Goal: Task Accomplishment & Management: Use online tool/utility

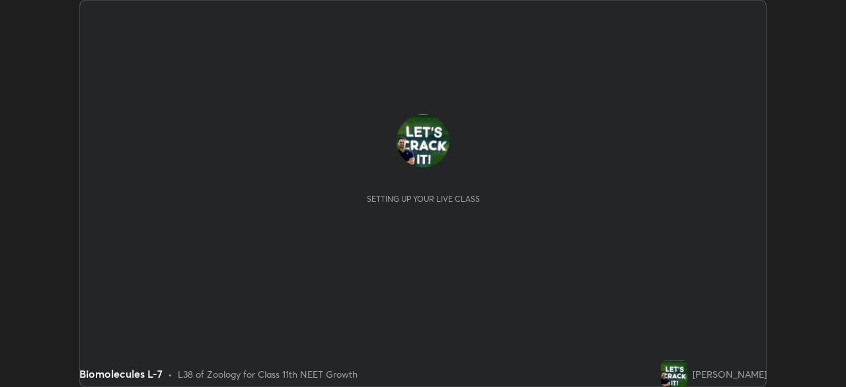
scroll to position [387, 845]
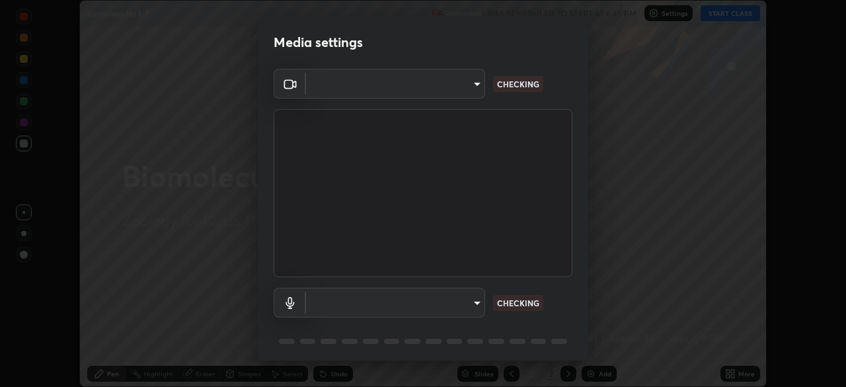
type input "e68af464f7f9ec2662c8dd58f0462b2d9bd4a3adfc91c634b4d9ed550f7d79d6"
type input "communications"
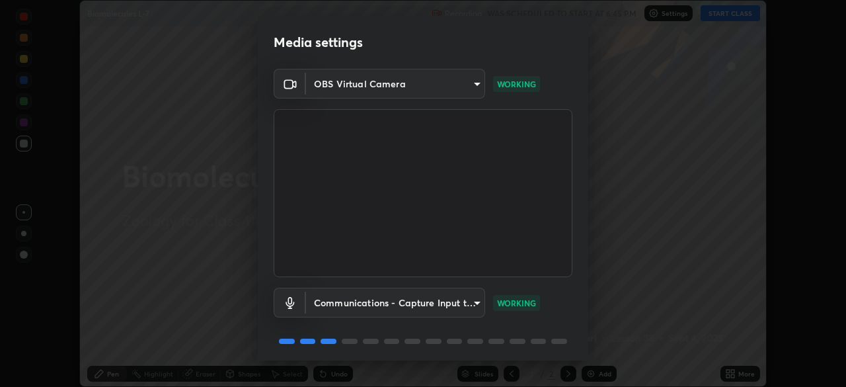
scroll to position [47, 0]
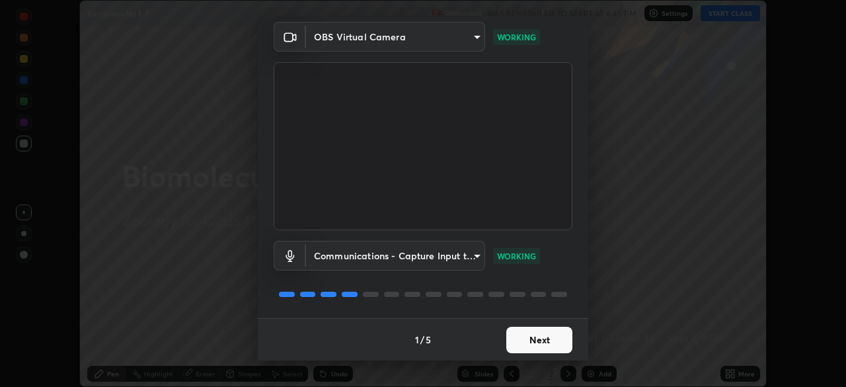
click at [540, 334] on button "Next" at bounding box center [539, 339] width 66 height 26
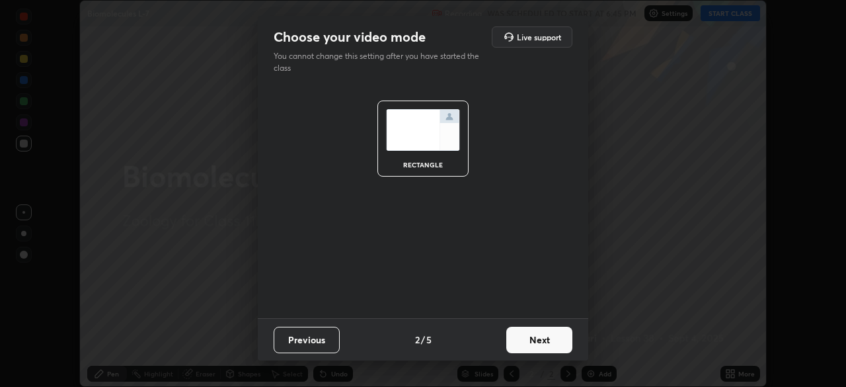
click at [548, 338] on button "Next" at bounding box center [539, 339] width 66 height 26
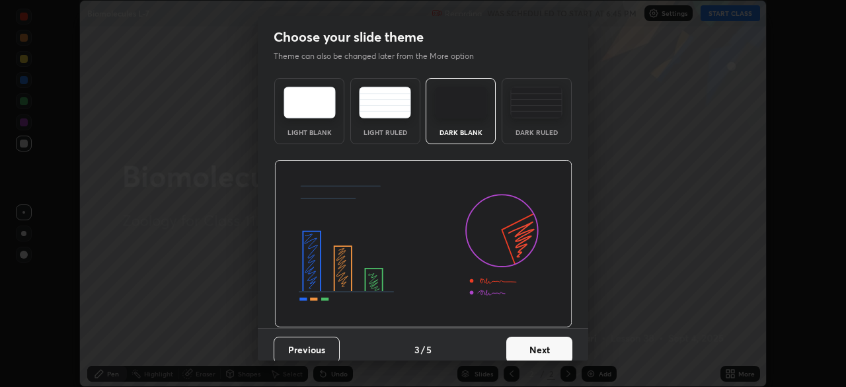
scroll to position [10, 0]
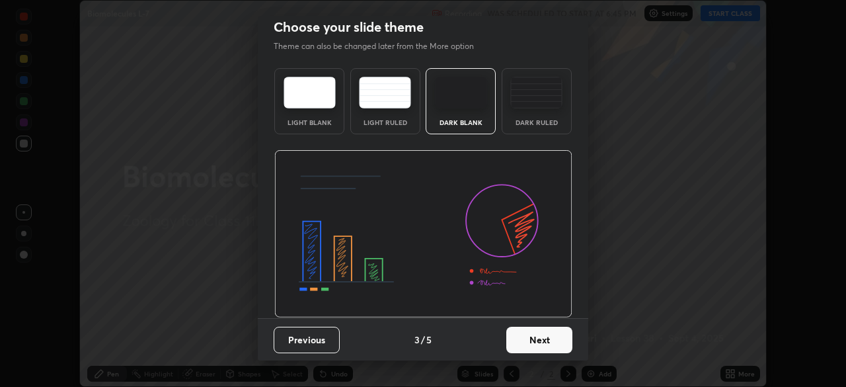
click at [548, 331] on button "Next" at bounding box center [539, 339] width 66 height 26
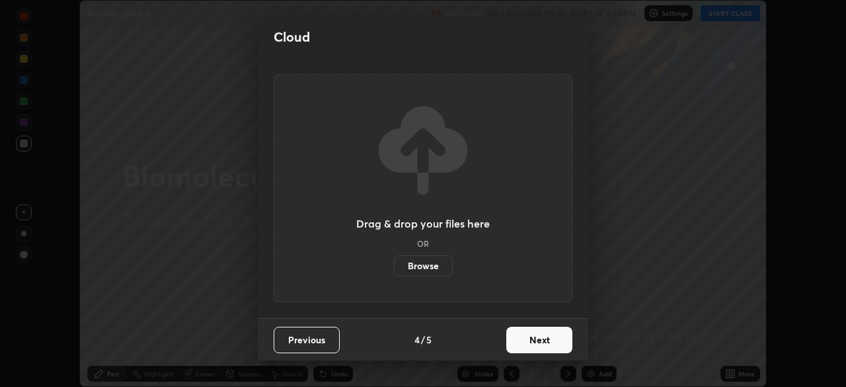
click at [545, 332] on button "Next" at bounding box center [539, 339] width 66 height 26
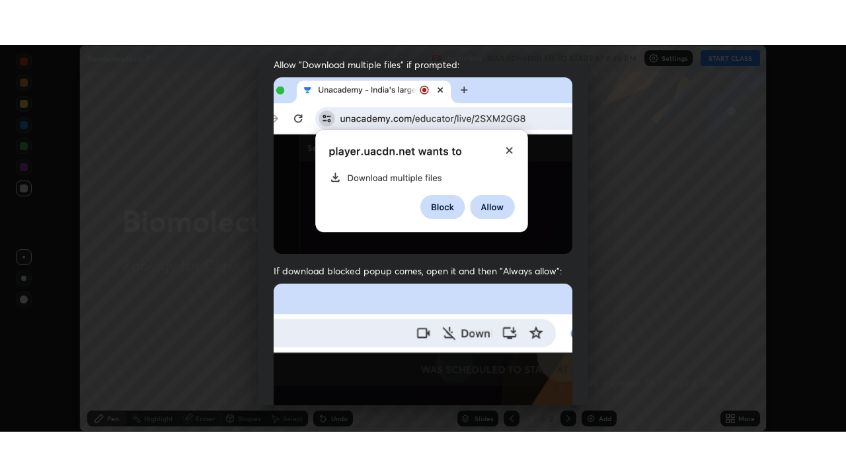
scroll to position [316, 0]
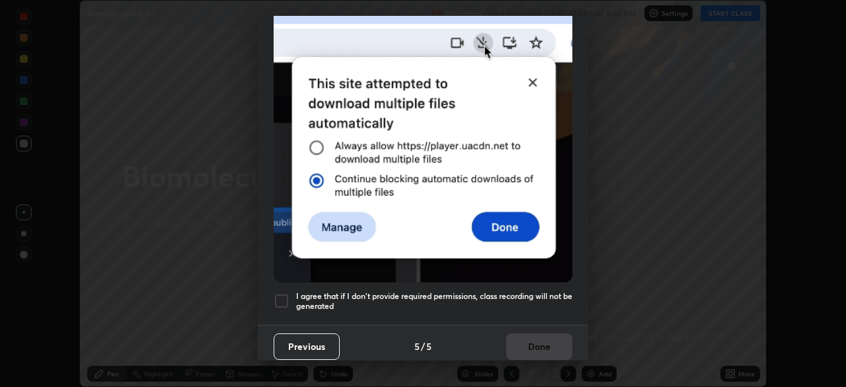
click at [289, 293] on div at bounding box center [282, 301] width 16 height 16
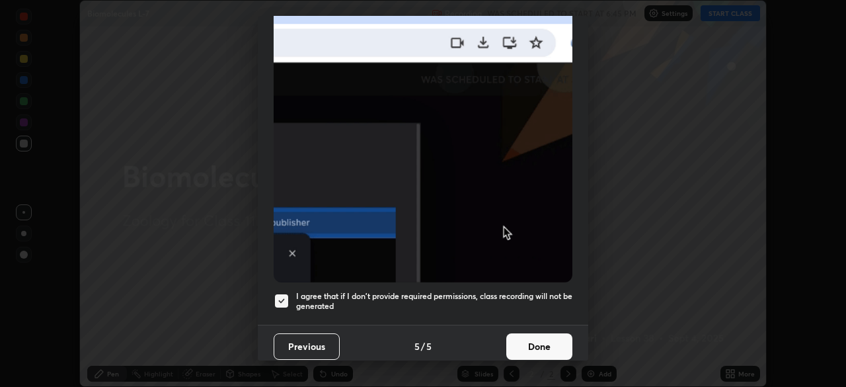
click at [538, 350] on button "Done" at bounding box center [539, 346] width 66 height 26
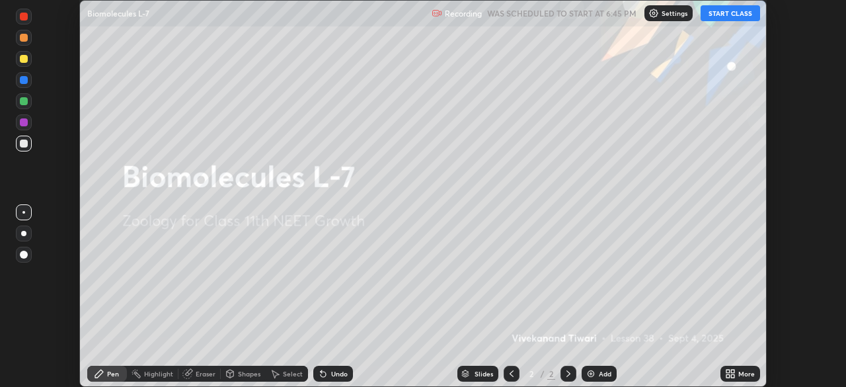
click at [747, 372] on div "More" at bounding box center [746, 373] width 17 height 7
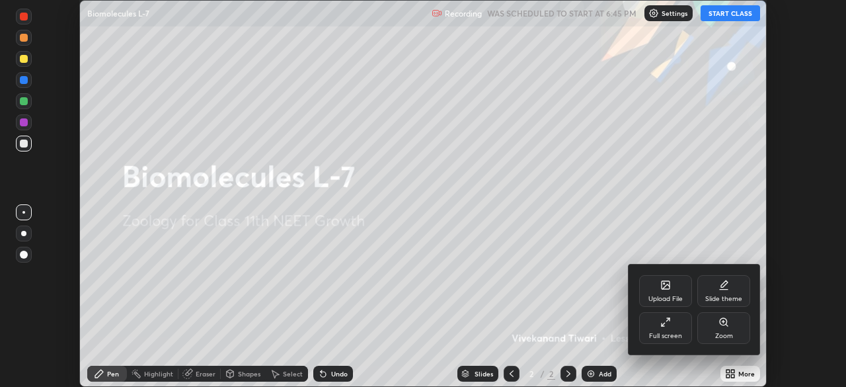
click at [733, 293] on div "Slide theme" at bounding box center [723, 291] width 53 height 32
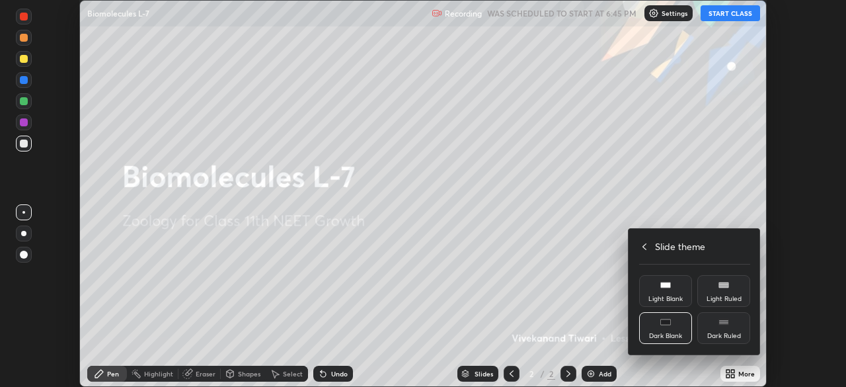
click at [715, 330] on div "Dark Ruled" at bounding box center [723, 328] width 53 height 32
click at [743, 367] on div at bounding box center [423, 193] width 846 height 387
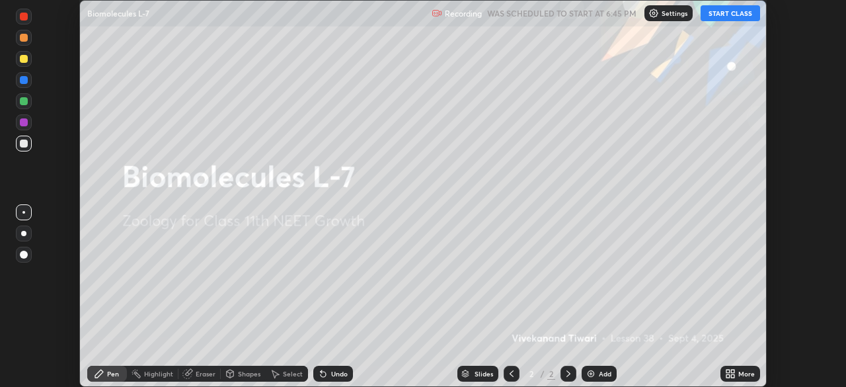
click at [732, 375] on icon at bounding box center [732, 375] width 3 height 3
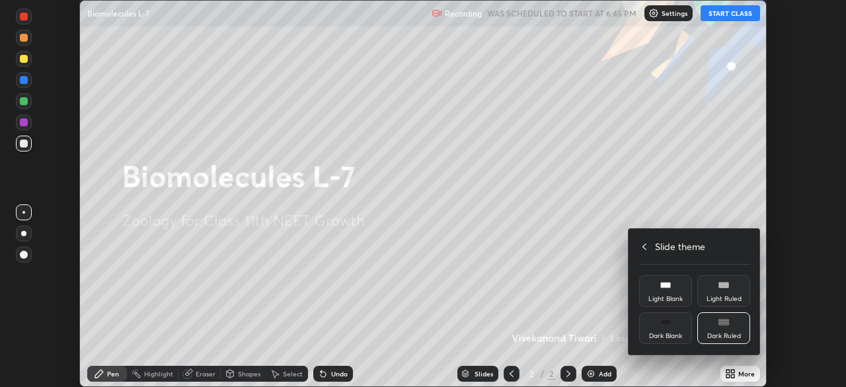
click at [644, 242] on icon at bounding box center [644, 246] width 11 height 11
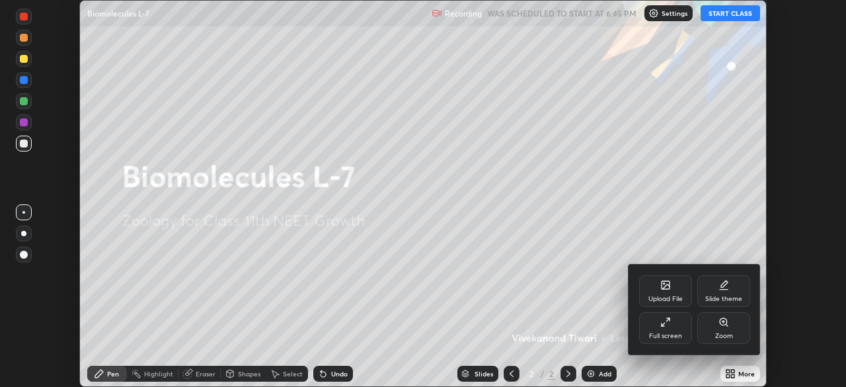
click at [675, 330] on div "Full screen" at bounding box center [665, 328] width 53 height 32
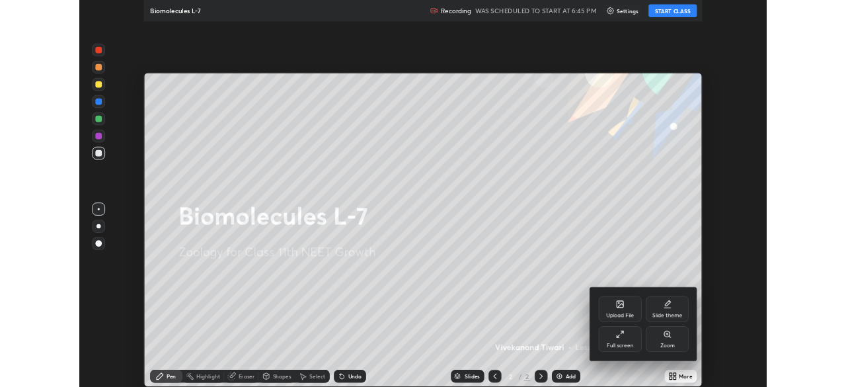
scroll to position [476, 846]
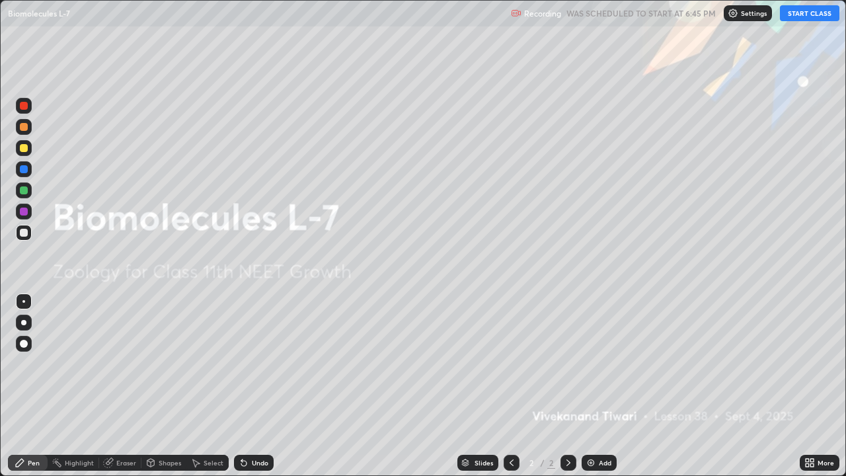
click at [591, 386] on img at bounding box center [590, 462] width 11 height 11
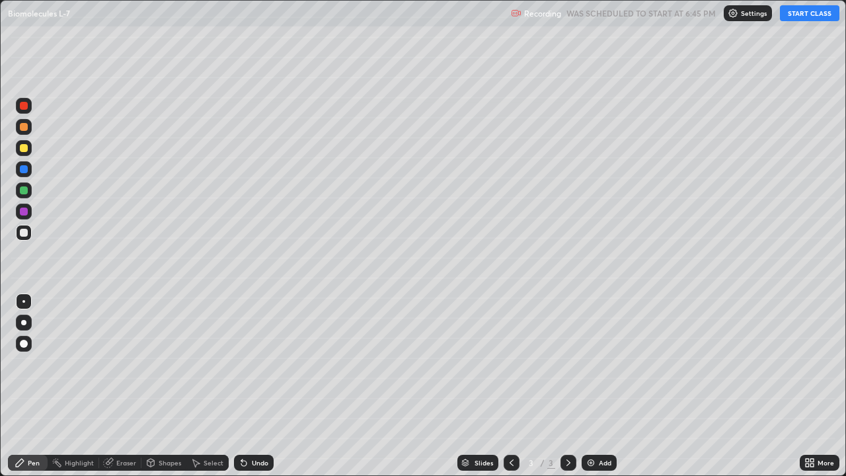
click at [793, 12] on button "START CLASS" at bounding box center [809, 13] width 59 height 16
click at [21, 151] on div at bounding box center [24, 148] width 8 height 8
click at [22, 130] on div at bounding box center [24, 127] width 8 height 8
click at [123, 386] on div "Eraser" at bounding box center [126, 462] width 20 height 7
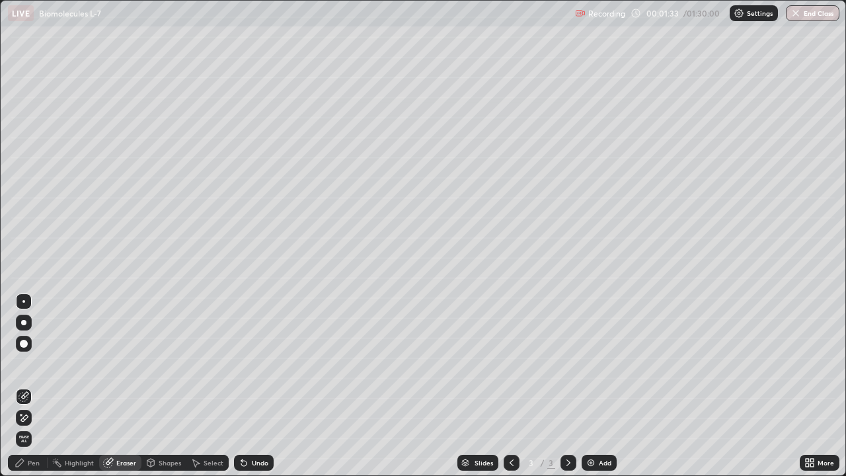
click at [32, 386] on div "Pen" at bounding box center [28, 463] width 40 height 16
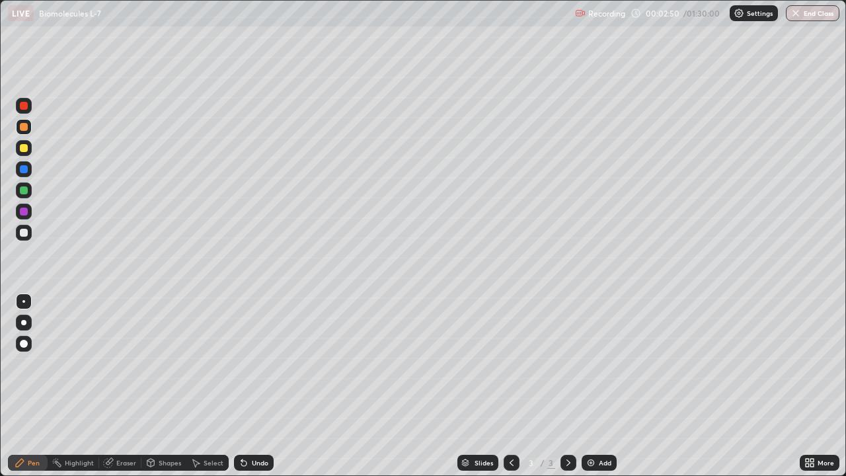
click at [127, 386] on div "Eraser" at bounding box center [126, 462] width 20 height 7
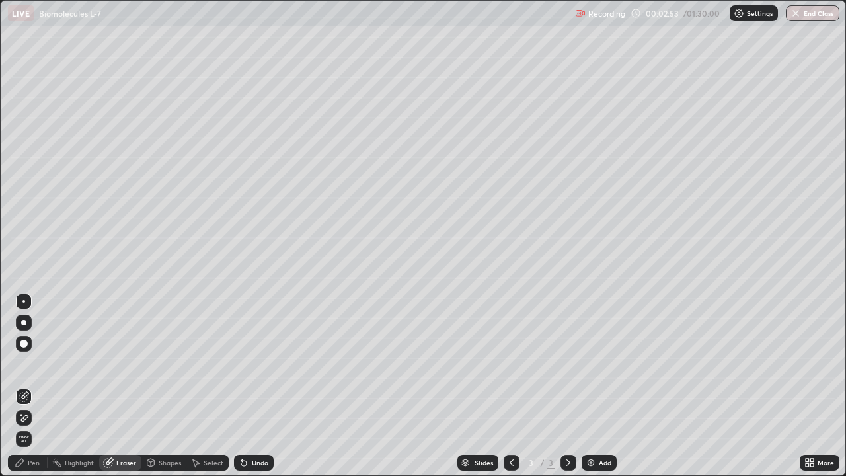
click at [36, 386] on div "Pen" at bounding box center [34, 462] width 12 height 7
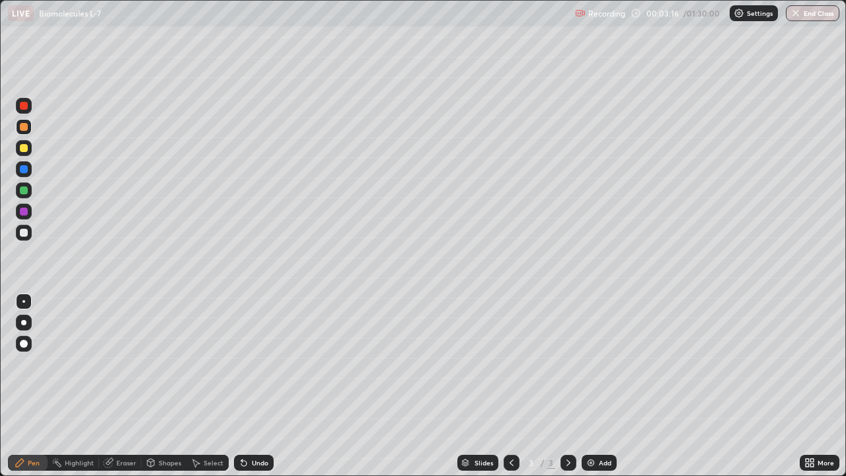
click at [22, 148] on div at bounding box center [24, 148] width 8 height 8
click at [24, 169] on div at bounding box center [24, 169] width 8 height 8
click at [24, 149] on div at bounding box center [24, 148] width 8 height 8
click at [269, 24] on div "LIVE Biomolecules L-7" at bounding box center [289, 13] width 562 height 26
click at [267, 26] on div "LIVE Biomolecules L-7" at bounding box center [289, 13] width 562 height 26
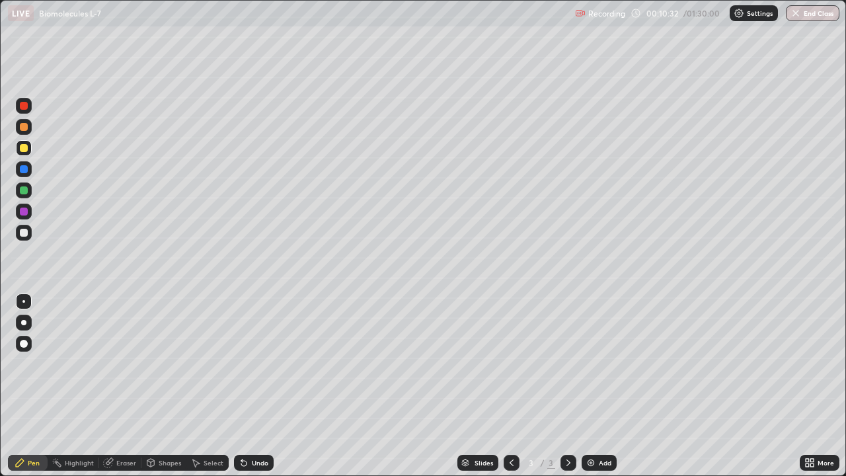
click at [597, 386] on div "Add" at bounding box center [598, 463] width 35 height 16
click at [126, 386] on div "Eraser" at bounding box center [120, 463] width 42 height 16
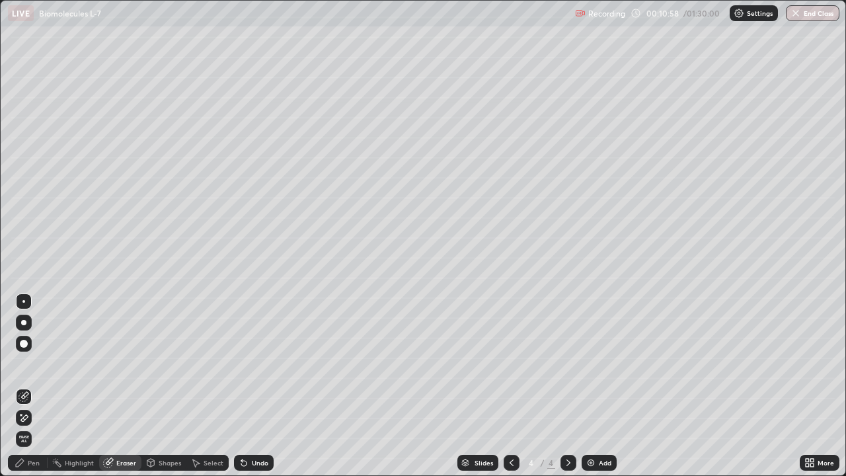
click at [23, 386] on icon at bounding box center [20, 462] width 11 height 11
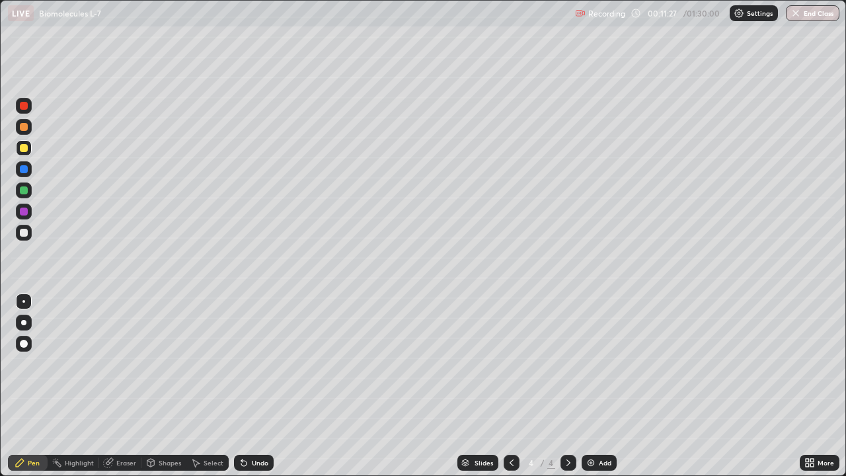
click at [121, 386] on div "Eraser" at bounding box center [126, 462] width 20 height 7
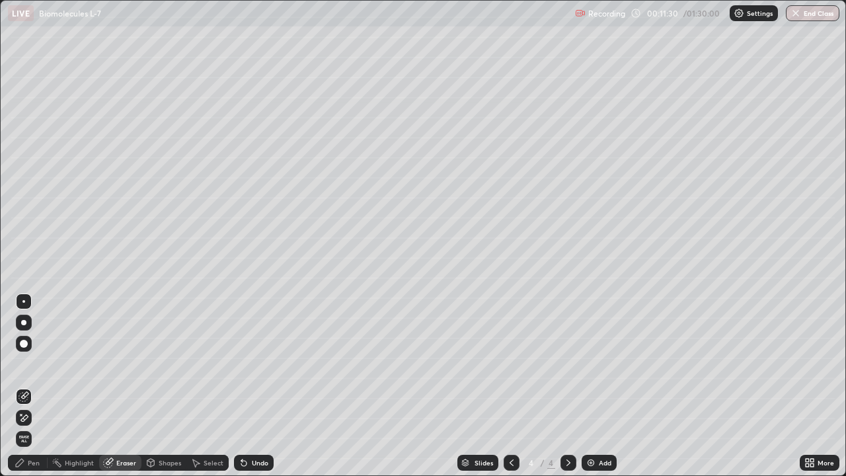
click at [30, 386] on div "Pen" at bounding box center [28, 463] width 40 height 16
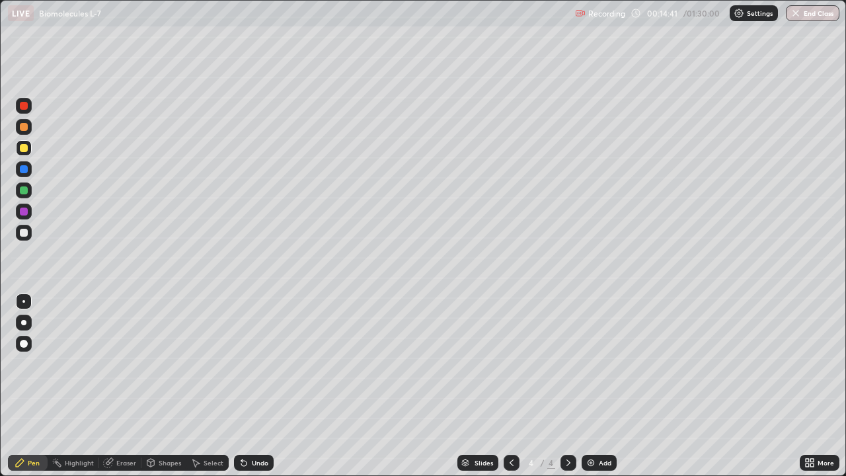
click at [120, 386] on div "Eraser" at bounding box center [126, 462] width 20 height 7
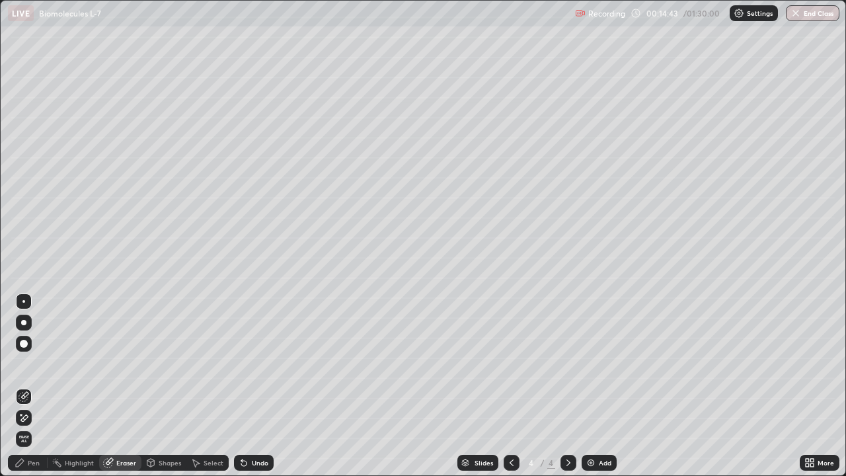
click at [30, 386] on div "Pen" at bounding box center [28, 463] width 40 height 16
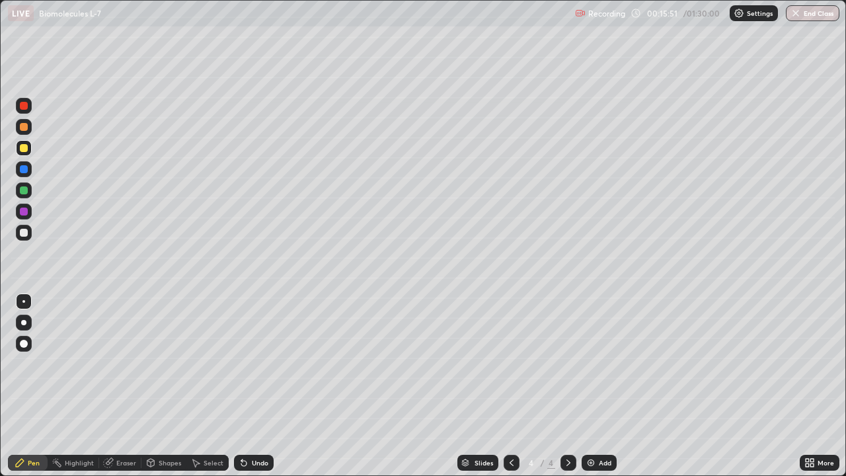
click at [201, 386] on div "Select" at bounding box center [207, 463] width 42 height 16
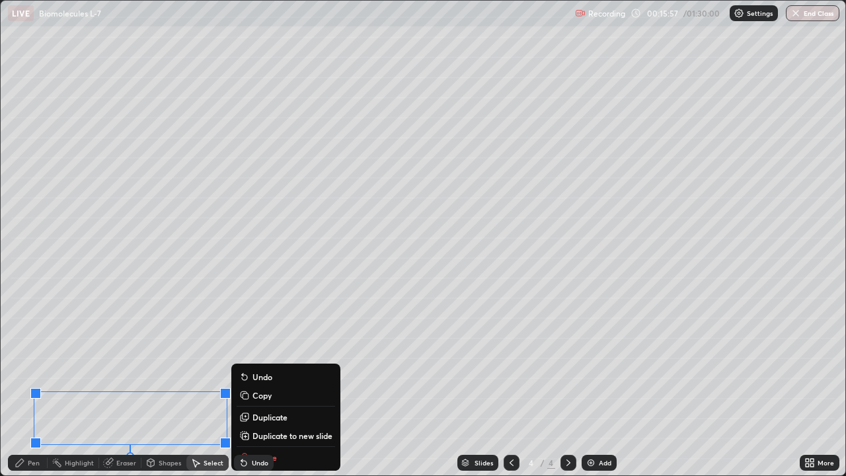
click at [223, 345] on div "0 ° Undo Copy Duplicate Duplicate to new slide Delete" at bounding box center [423, 238] width 844 height 474
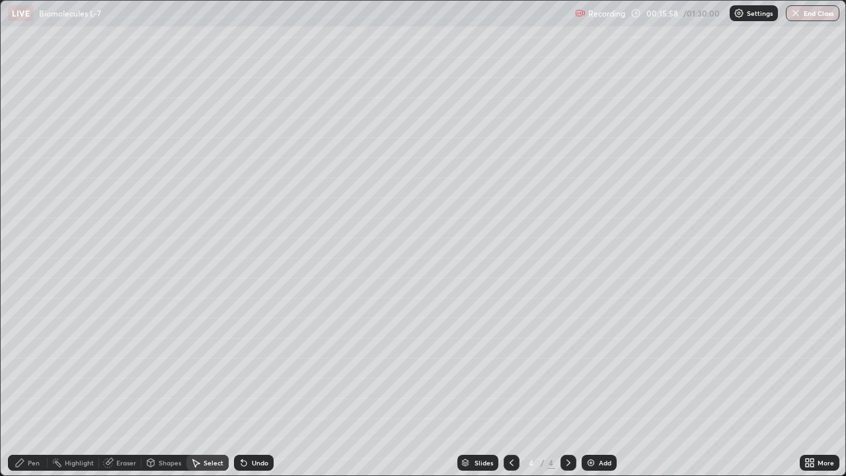
click at [37, 386] on div "Pen" at bounding box center [28, 463] width 40 height 16
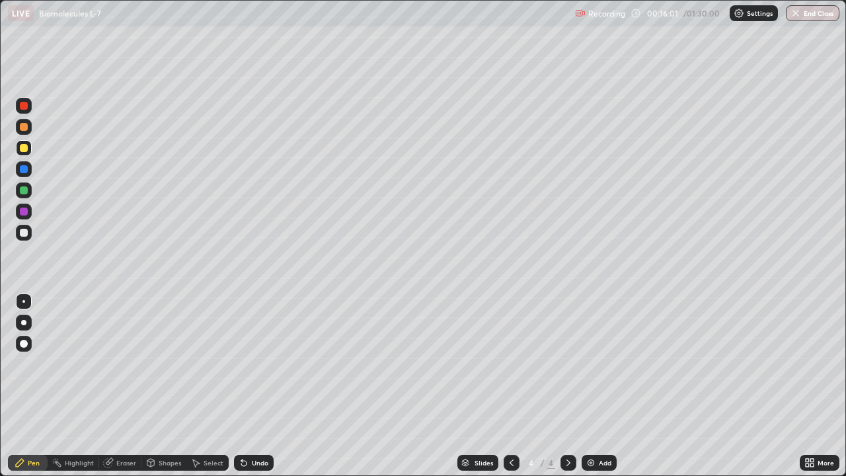
click at [117, 386] on div "Eraser" at bounding box center [126, 462] width 20 height 7
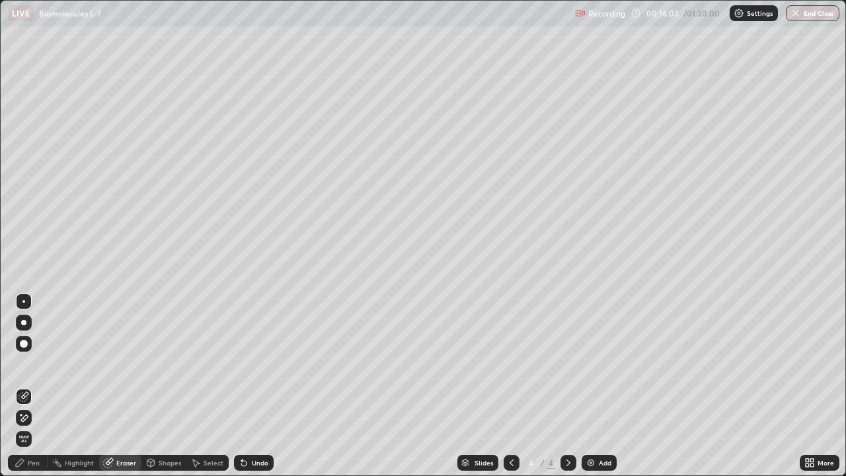
click at [36, 386] on div "Pen" at bounding box center [34, 462] width 12 height 7
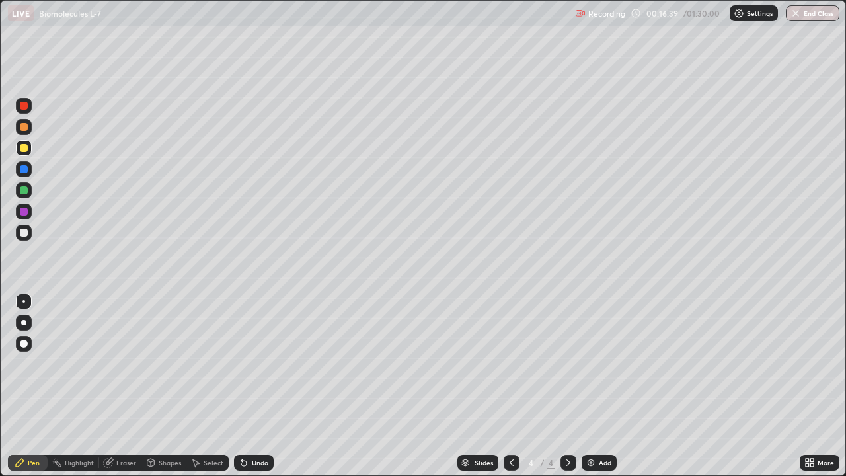
click at [122, 386] on div "Eraser" at bounding box center [120, 463] width 42 height 16
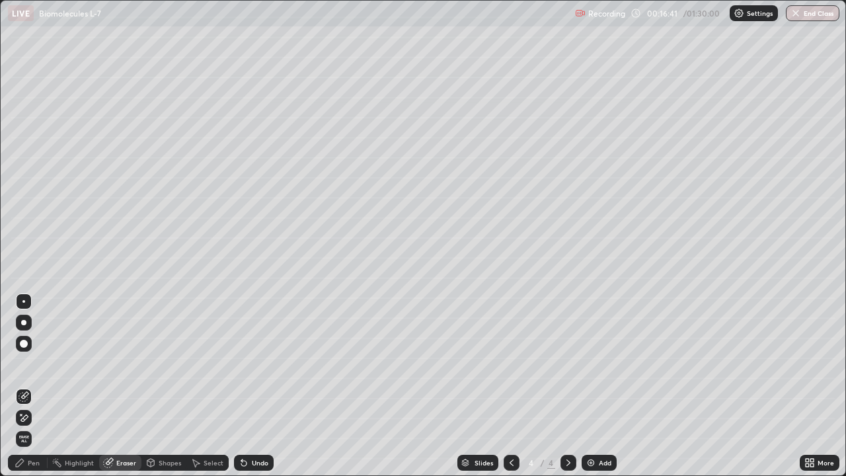
click at [33, 386] on div "Pen" at bounding box center [34, 462] width 12 height 7
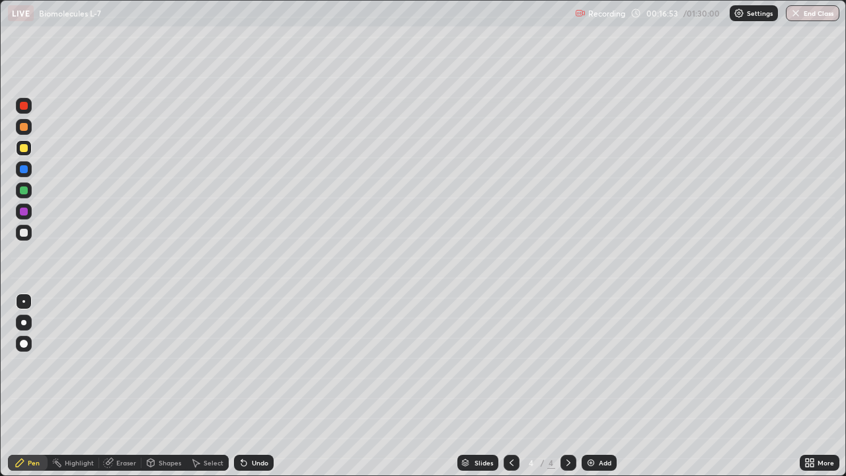
click at [24, 190] on div at bounding box center [24, 190] width 8 height 8
click at [593, 386] on img at bounding box center [590, 462] width 11 height 11
click at [122, 386] on div "Eraser" at bounding box center [120, 463] width 42 height 16
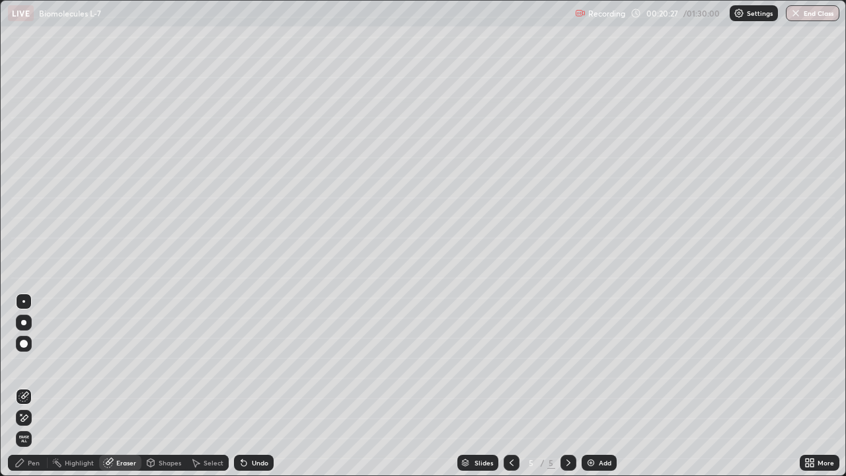
click at [36, 386] on div "Pen" at bounding box center [28, 463] width 40 height 16
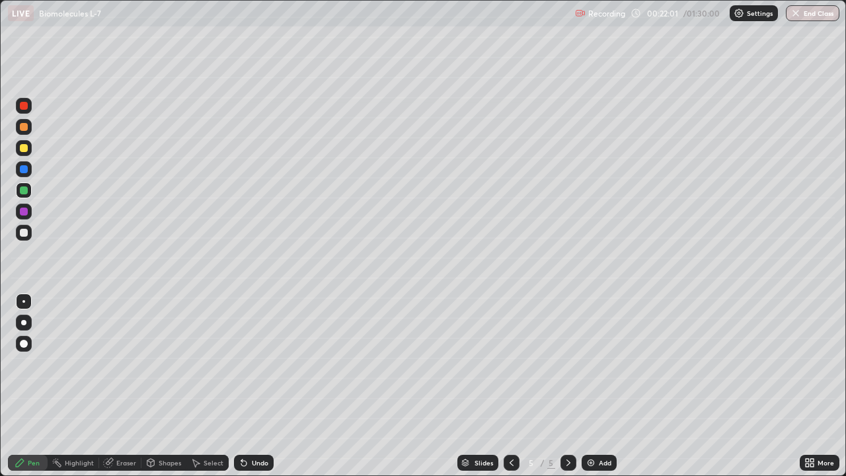
click at [125, 386] on div "Eraser" at bounding box center [120, 463] width 42 height 16
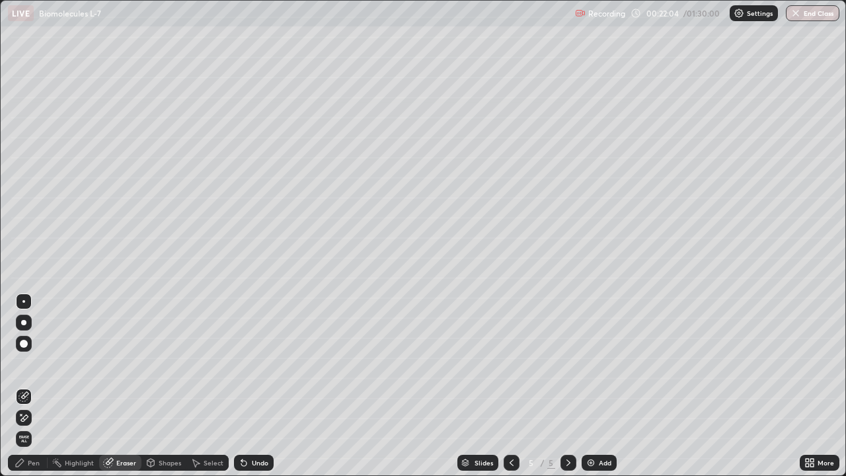
click at [32, 386] on div "Pen" at bounding box center [28, 463] width 40 height 16
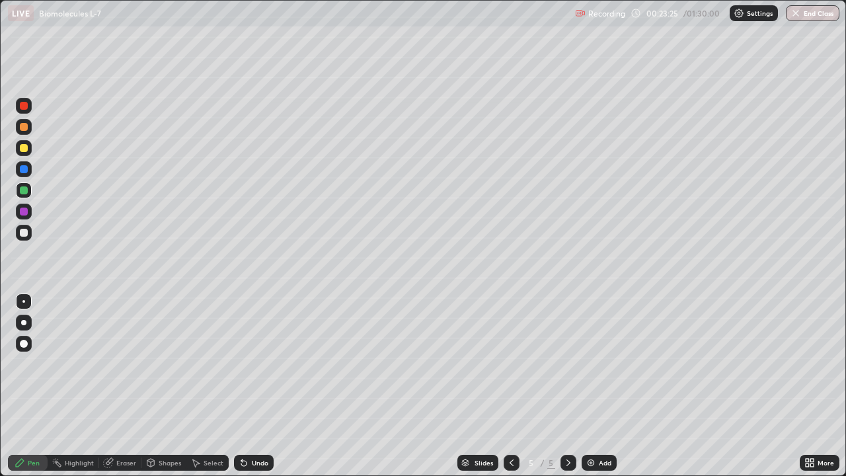
click at [510, 386] on icon at bounding box center [511, 462] width 11 height 11
click at [566, 386] on icon at bounding box center [568, 462] width 11 height 11
click at [567, 386] on icon at bounding box center [568, 462] width 11 height 11
click at [510, 386] on icon at bounding box center [511, 462] width 4 height 7
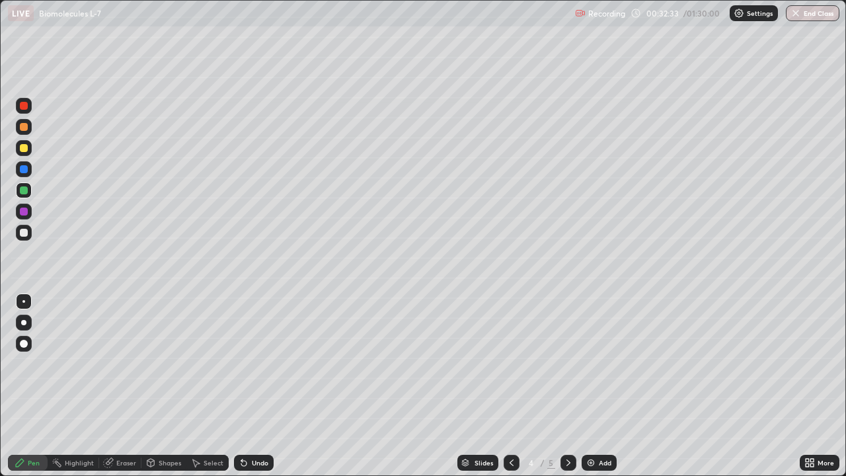
click at [565, 386] on icon at bounding box center [568, 462] width 11 height 11
click at [602, 386] on div "Add" at bounding box center [605, 462] width 13 height 7
click at [510, 386] on div at bounding box center [511, 463] width 16 height 16
click at [735, 386] on div "Slides 5 / 6 Add" at bounding box center [537, 462] width 526 height 26
click at [752, 386] on div "Slides 5 / 6 Add" at bounding box center [537, 462] width 526 height 26
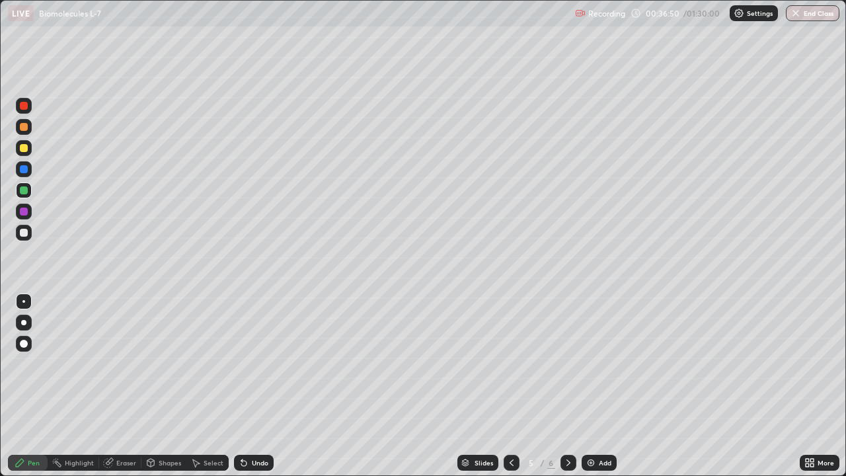
click at [755, 386] on div "Slides 5 / 6 Add" at bounding box center [537, 462] width 526 height 26
click at [122, 386] on div "Eraser" at bounding box center [126, 462] width 20 height 7
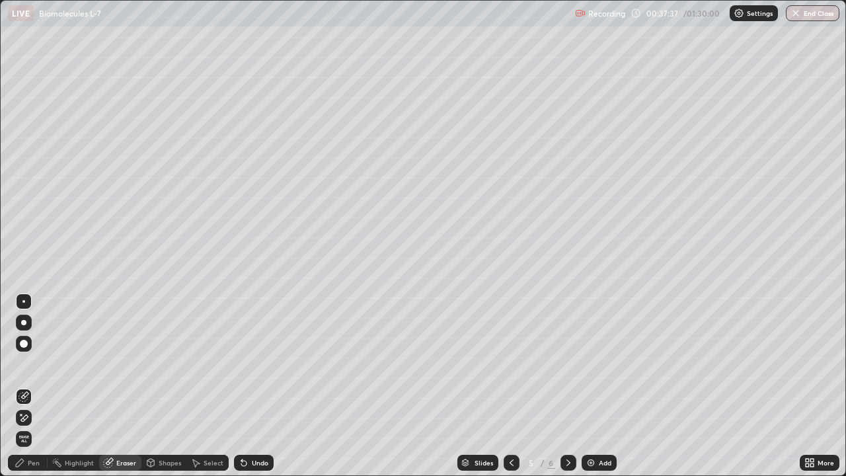
click at [28, 386] on div "Pen" at bounding box center [34, 462] width 12 height 7
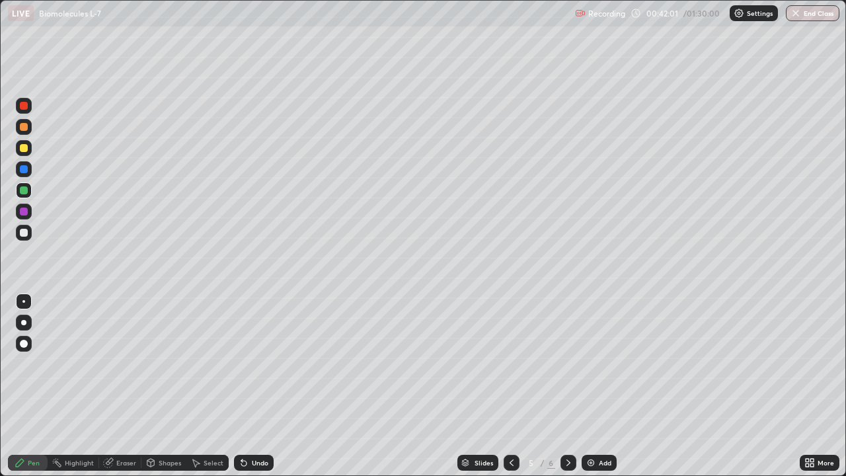
click at [599, 386] on div "Add" at bounding box center [605, 462] width 13 height 7
click at [25, 128] on div at bounding box center [24, 127] width 8 height 8
click at [118, 386] on div "Eraser" at bounding box center [120, 463] width 42 height 16
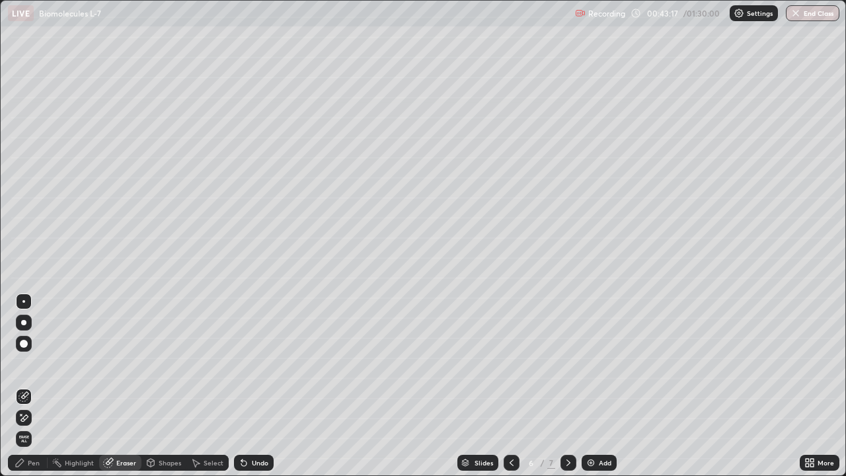
click at [113, 386] on div "Eraser" at bounding box center [120, 463] width 42 height 16
click at [21, 386] on span "Erase all" at bounding box center [24, 439] width 15 height 8
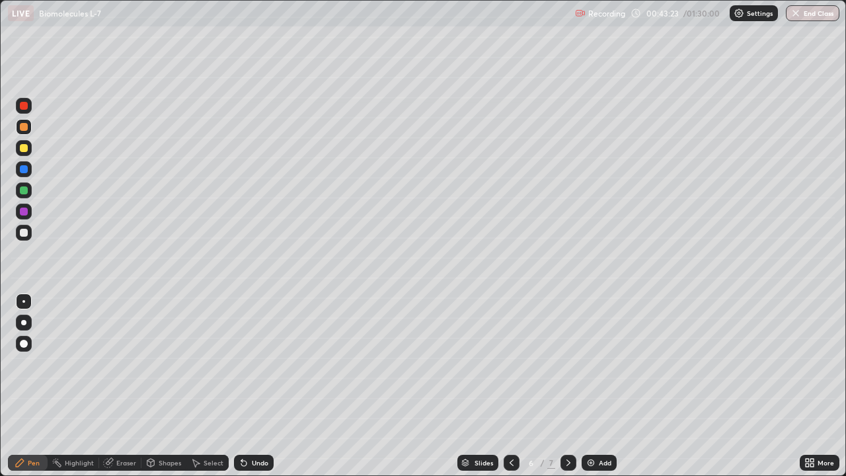
click at [22, 130] on div at bounding box center [24, 127] width 8 height 8
click at [129, 386] on div "Eraser" at bounding box center [120, 463] width 42 height 16
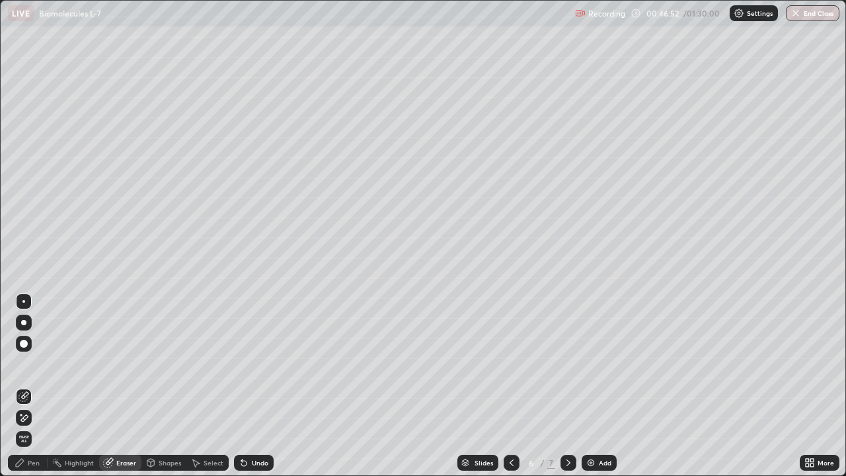
click at [34, 386] on div "Pen" at bounding box center [28, 463] width 40 height 16
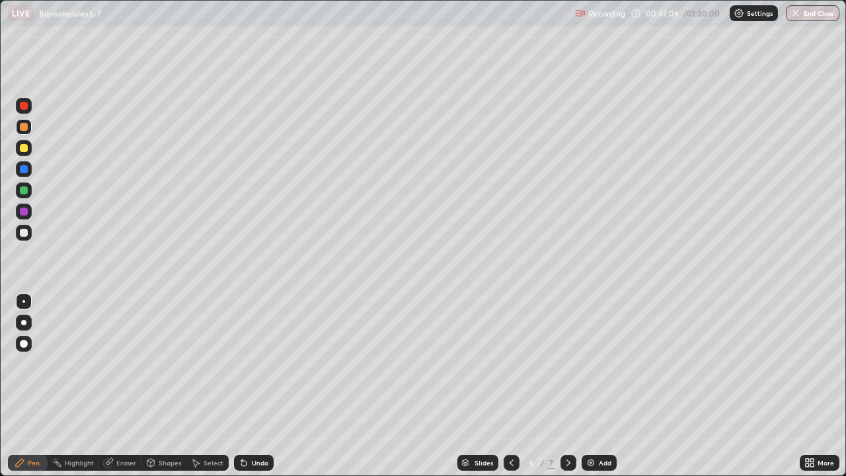
click at [510, 386] on icon at bounding box center [511, 462] width 11 height 11
click at [503, 386] on div at bounding box center [511, 463] width 16 height 16
click at [567, 386] on icon at bounding box center [568, 462] width 11 height 11
click at [510, 386] on icon at bounding box center [511, 462] width 11 height 11
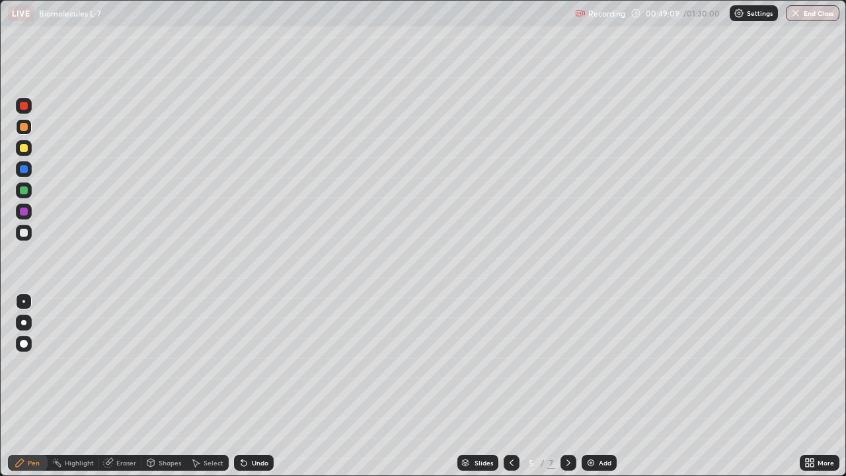
click at [510, 386] on icon at bounding box center [511, 462] width 11 height 11
click at [563, 386] on icon at bounding box center [568, 462] width 11 height 11
click at [511, 386] on div at bounding box center [511, 462] width 16 height 26
click at [565, 386] on icon at bounding box center [568, 462] width 11 height 11
click at [510, 386] on icon at bounding box center [511, 462] width 11 height 11
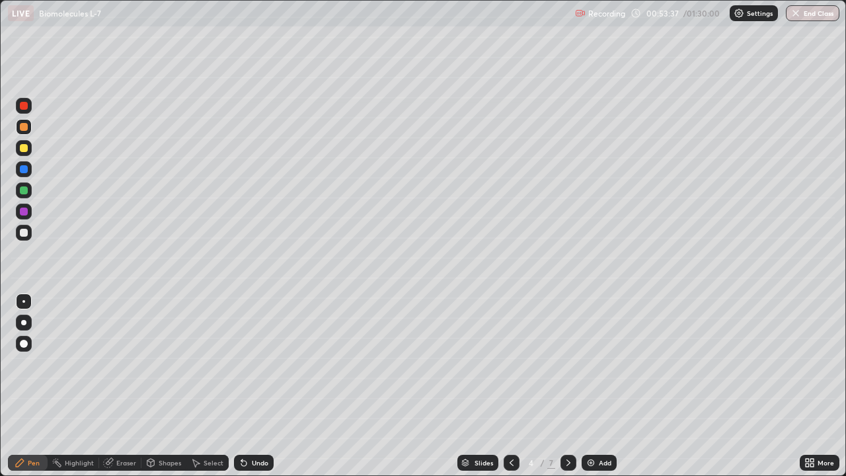
click at [568, 386] on icon at bounding box center [568, 462] width 11 height 11
click at [566, 386] on icon at bounding box center [568, 462] width 11 height 11
click at [512, 386] on div at bounding box center [511, 463] width 16 height 16
click at [511, 386] on icon at bounding box center [511, 462] width 4 height 7
click at [566, 386] on div at bounding box center [568, 463] width 16 height 16
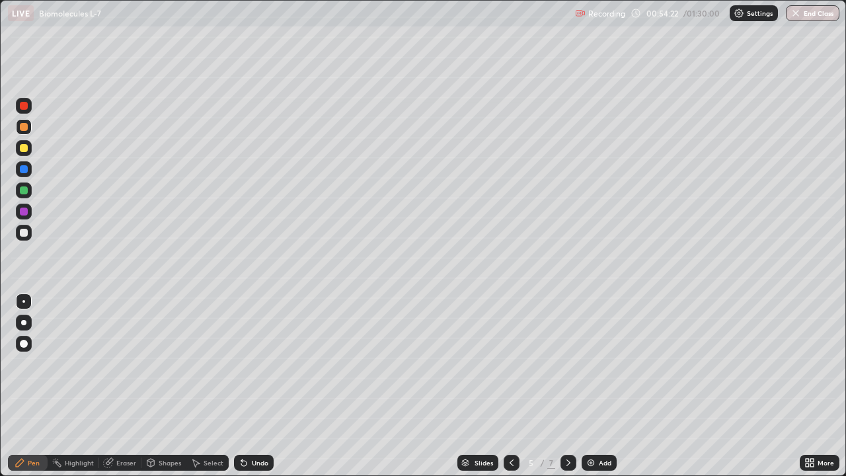
click at [566, 386] on icon at bounding box center [568, 462] width 11 height 11
click at [596, 386] on div "Add" at bounding box center [598, 463] width 35 height 16
click at [511, 386] on icon at bounding box center [511, 462] width 11 height 11
click at [593, 386] on img at bounding box center [590, 462] width 11 height 11
click at [151, 386] on icon at bounding box center [151, 464] width 0 height 5
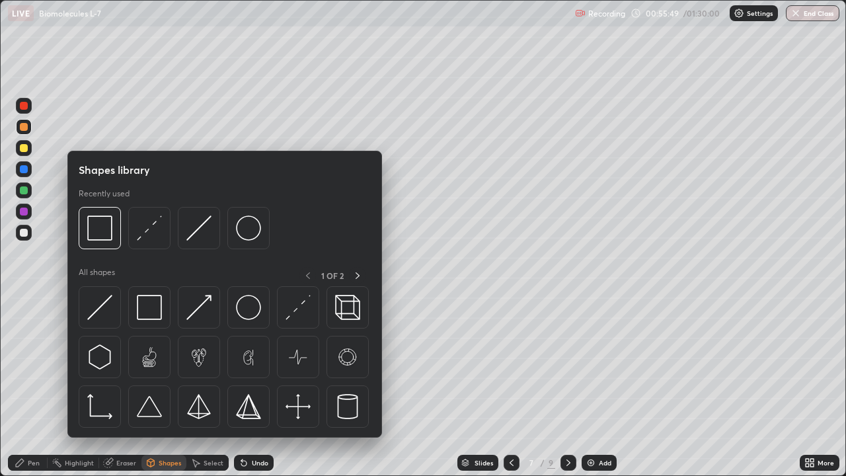
click at [118, 386] on div "Eraser" at bounding box center [120, 463] width 42 height 16
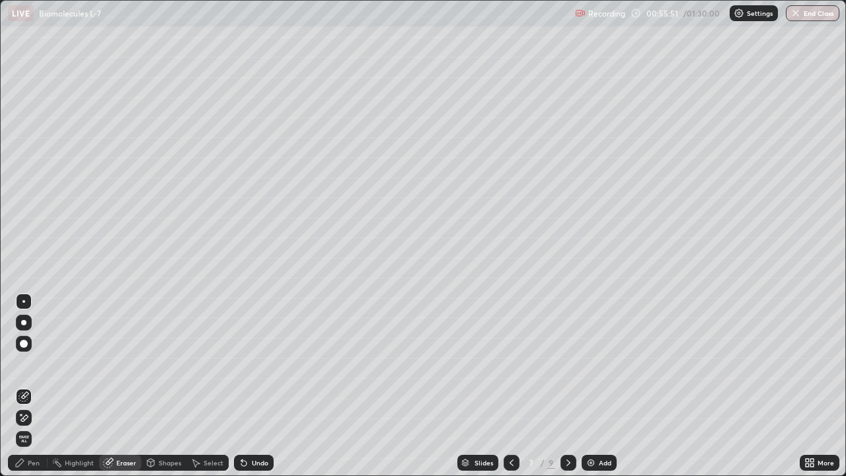
click at [28, 386] on div "Pen" at bounding box center [34, 462] width 12 height 7
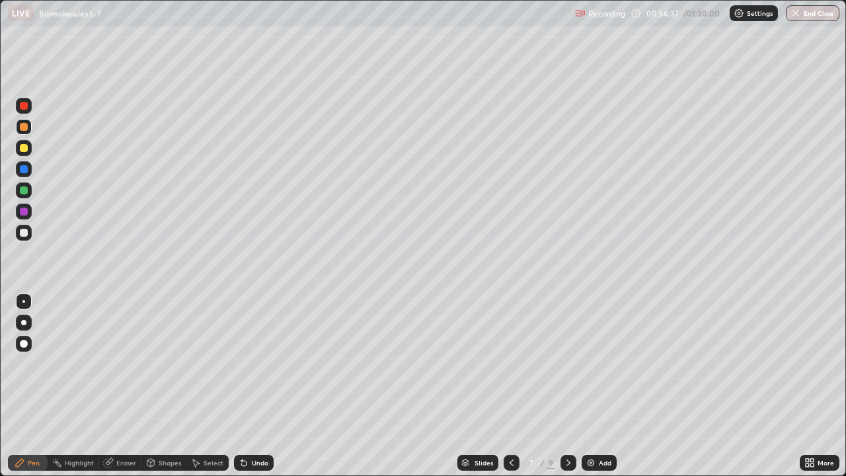
click at [123, 386] on div "Eraser" at bounding box center [126, 462] width 20 height 7
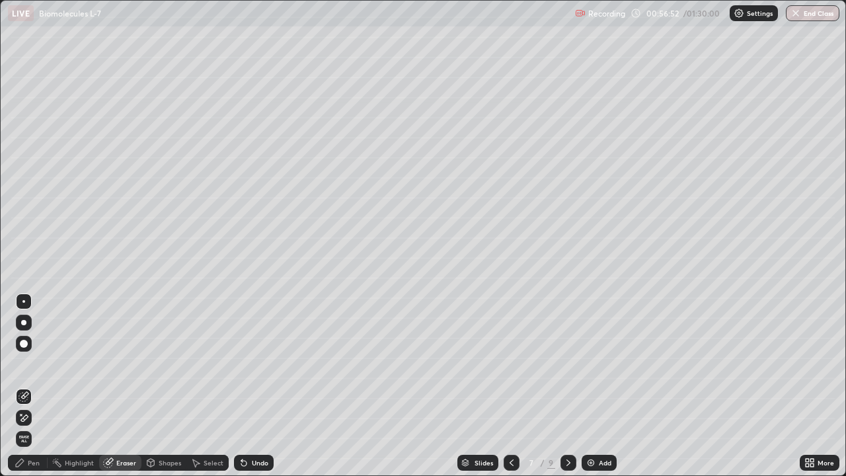
click at [32, 386] on div "Pen" at bounding box center [34, 462] width 12 height 7
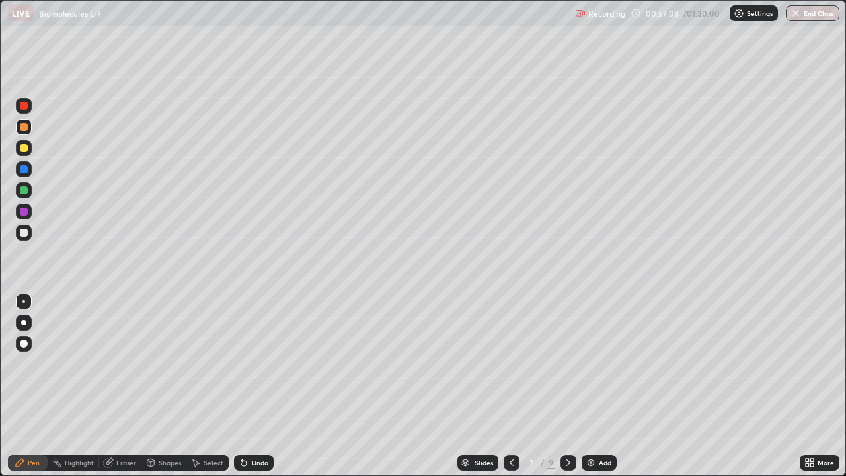
click at [120, 386] on div "Eraser" at bounding box center [126, 462] width 20 height 7
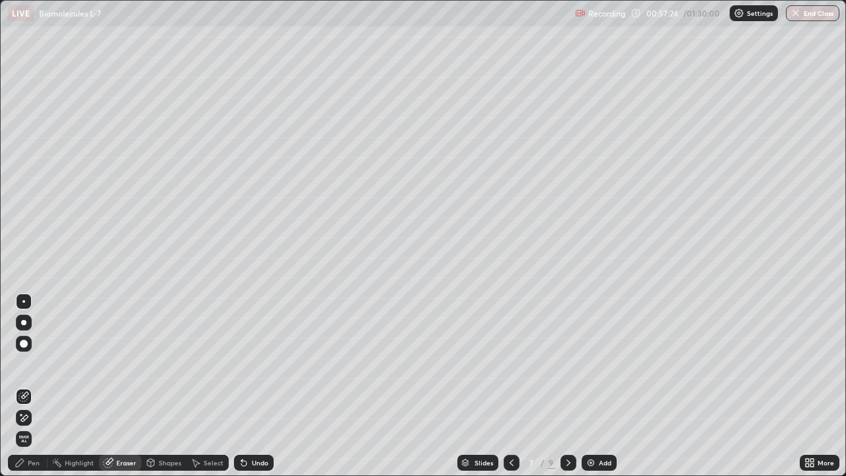
click at [28, 386] on div "Pen" at bounding box center [28, 463] width 40 height 16
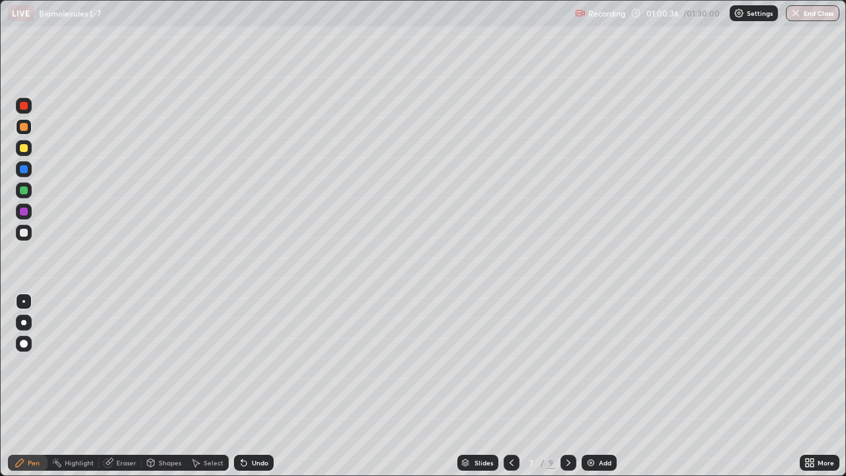
click at [116, 386] on div "Eraser" at bounding box center [126, 462] width 20 height 7
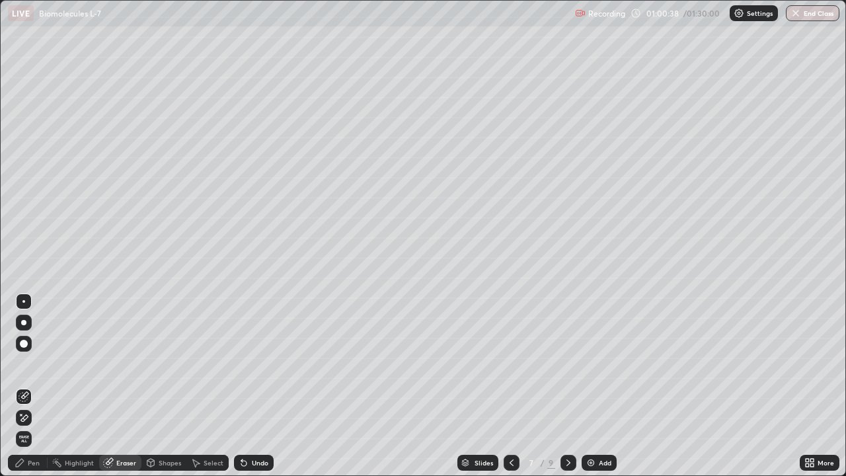
click at [28, 386] on div "Pen" at bounding box center [34, 462] width 12 height 7
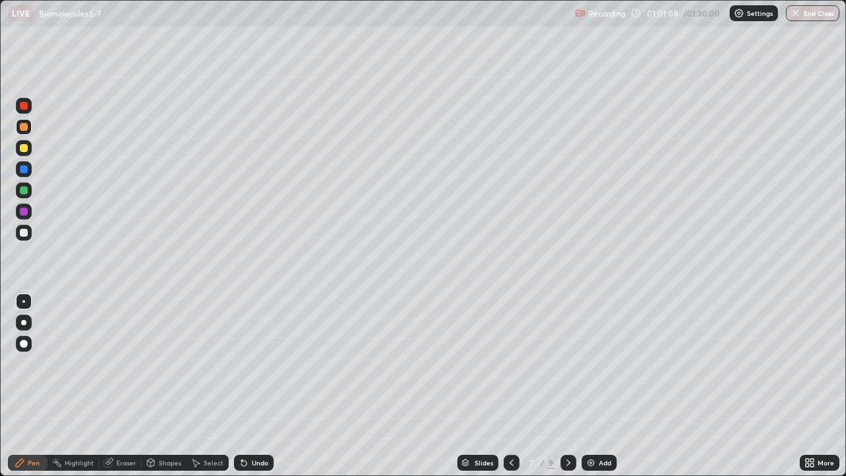
click at [594, 386] on div "Add" at bounding box center [598, 463] width 35 height 16
click at [116, 386] on div "Eraser" at bounding box center [126, 462] width 20 height 7
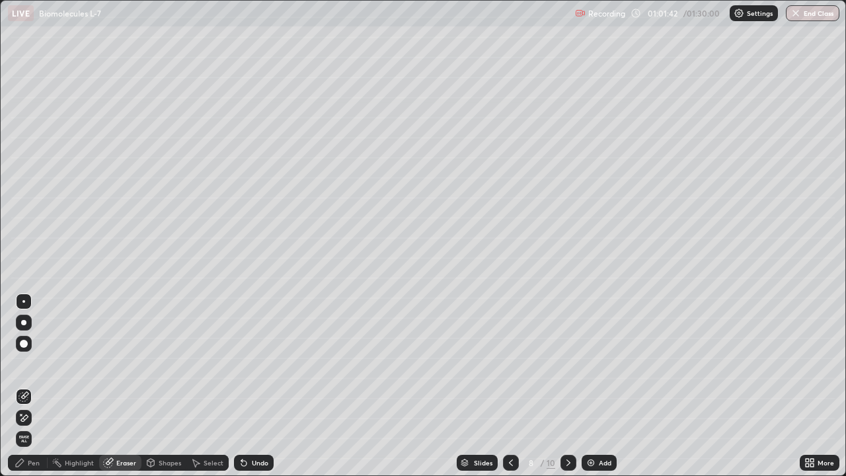
click at [32, 386] on div "Pen" at bounding box center [34, 462] width 12 height 7
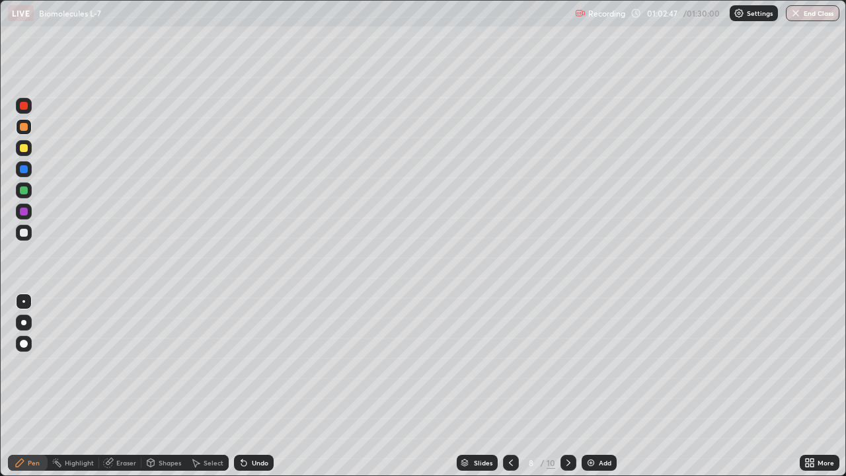
click at [202, 386] on div "Select" at bounding box center [207, 463] width 42 height 16
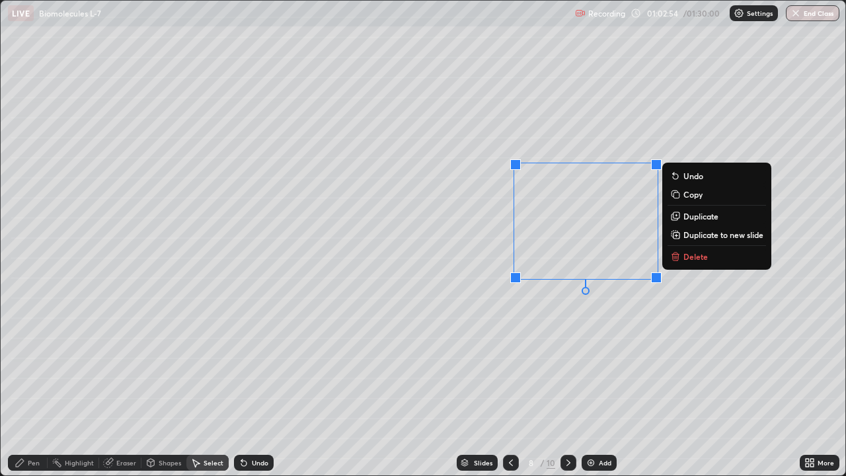
click at [473, 246] on div "0 ° Undo Copy Duplicate Duplicate to new slide Delete" at bounding box center [423, 238] width 844 height 474
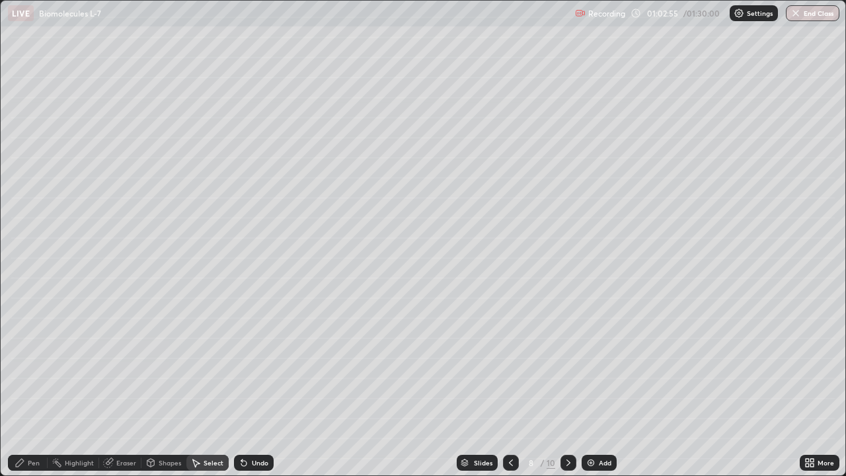
click at [40, 386] on div "Pen" at bounding box center [28, 463] width 40 height 16
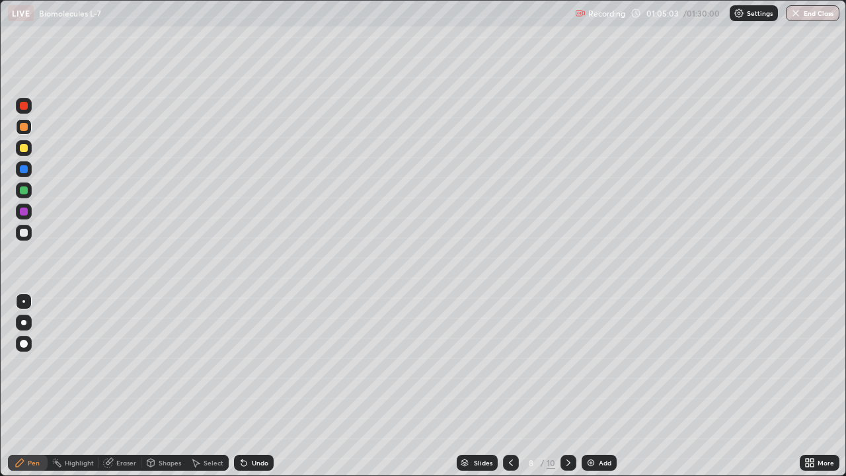
click at [127, 386] on div "Eraser" at bounding box center [126, 462] width 20 height 7
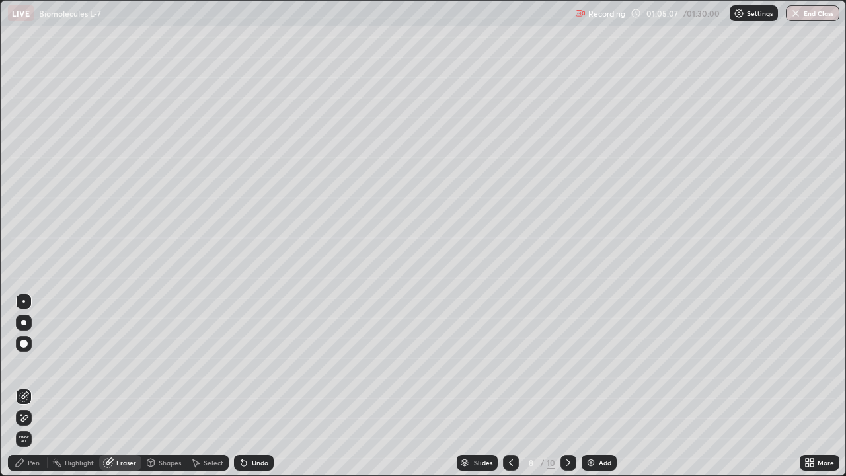
click at [36, 386] on div "Pen" at bounding box center [34, 462] width 12 height 7
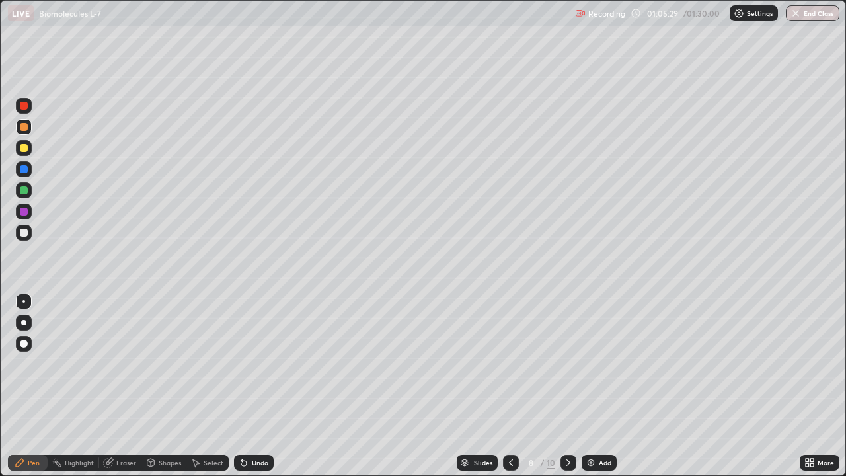
click at [20, 386] on icon at bounding box center [20, 463] width 8 height 8
click at [22, 233] on div at bounding box center [24, 233] width 8 height 8
click at [508, 386] on div at bounding box center [511, 463] width 16 height 16
click at [567, 386] on icon at bounding box center [568, 462] width 11 height 11
click at [505, 386] on icon at bounding box center [510, 462] width 11 height 11
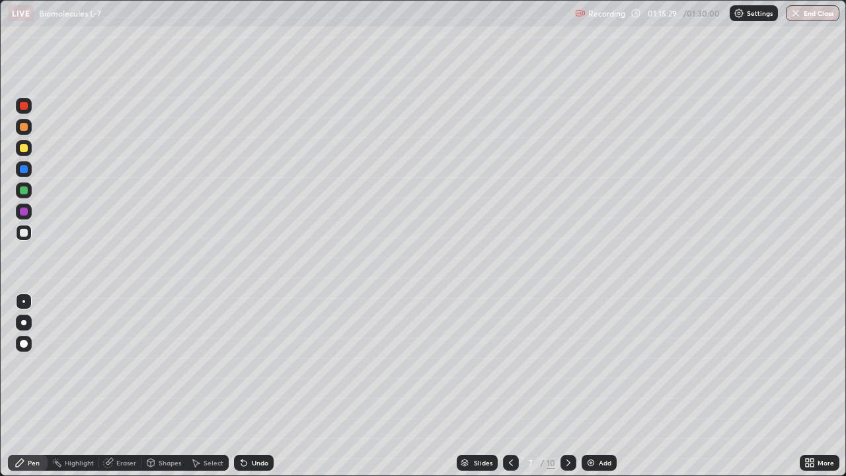
click at [597, 386] on div "Add" at bounding box center [598, 463] width 35 height 16
click at [503, 386] on div at bounding box center [511, 463] width 16 height 16
click at [567, 386] on icon at bounding box center [568, 462] width 11 height 11
click at [563, 386] on icon at bounding box center [568, 462] width 11 height 11
click at [568, 386] on icon at bounding box center [568, 462] width 4 height 7
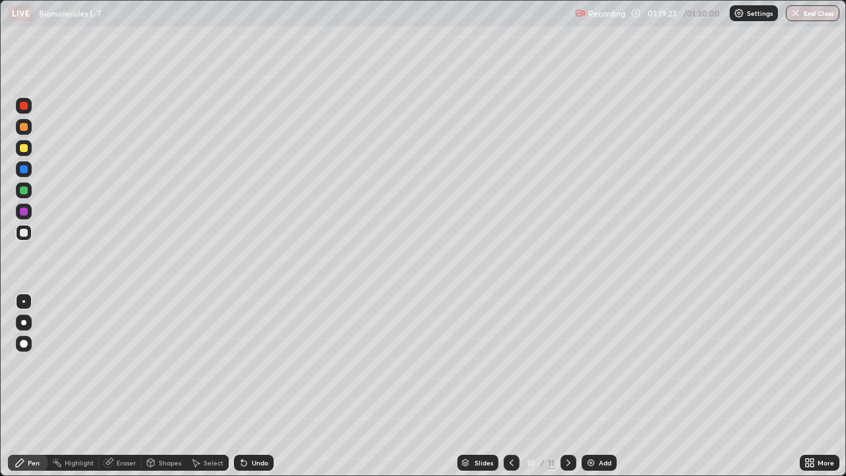
click at [510, 386] on icon at bounding box center [511, 462] width 11 height 11
click at [563, 386] on icon at bounding box center [568, 462] width 11 height 11
click at [24, 147] on div at bounding box center [24, 148] width 8 height 8
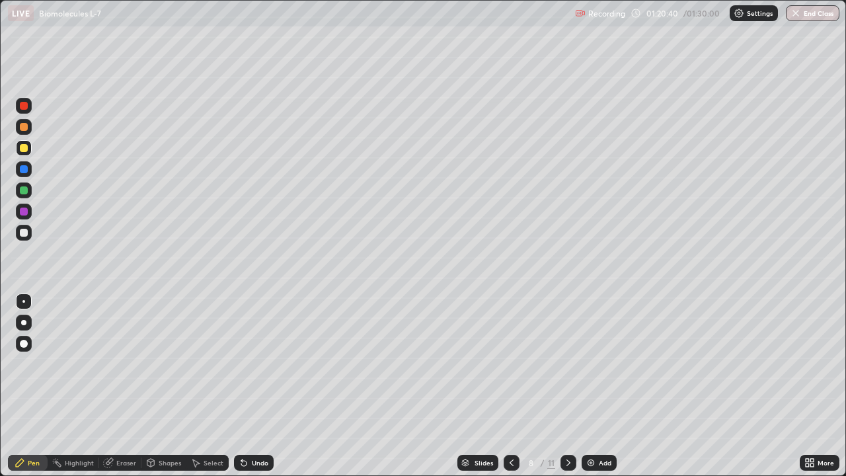
click at [126, 386] on div "Eraser" at bounding box center [126, 462] width 20 height 7
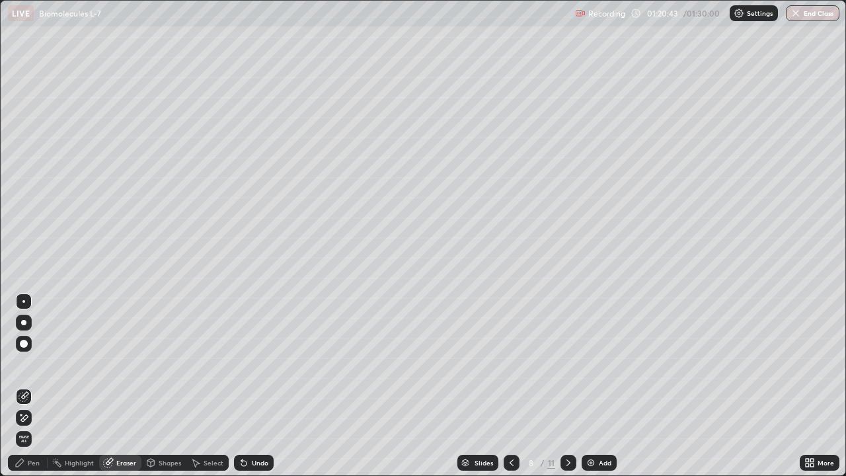
click at [34, 386] on div "Pen" at bounding box center [28, 463] width 40 height 16
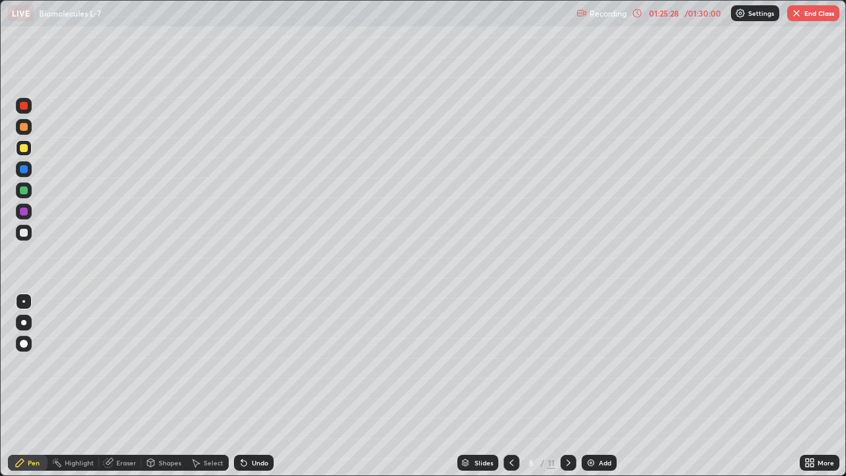
click at [805, 11] on button "End Class" at bounding box center [813, 13] width 52 height 16
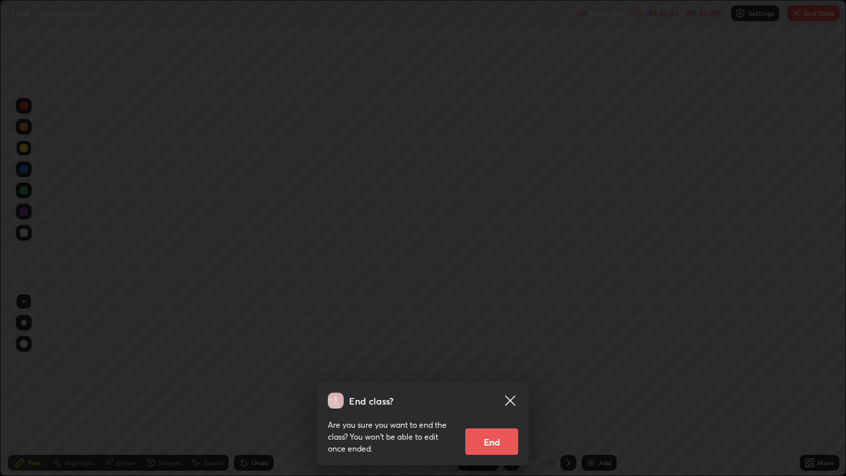
click at [500, 386] on button "End" at bounding box center [491, 441] width 53 height 26
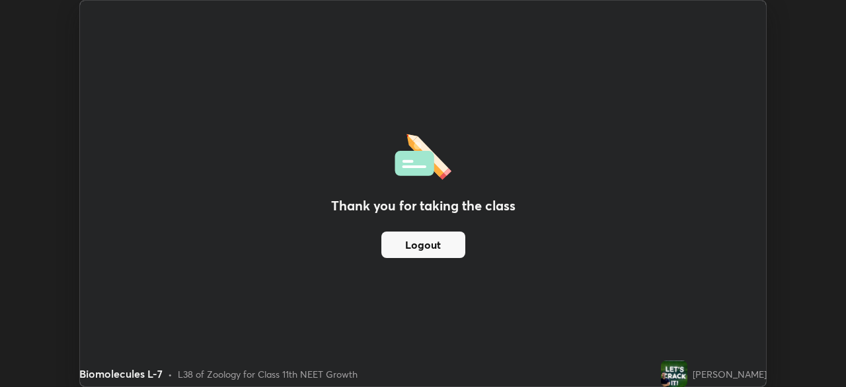
scroll to position [65686, 65227]
click at [417, 239] on button "Logout" at bounding box center [423, 244] width 84 height 26
click at [393, 244] on button "Logout" at bounding box center [423, 244] width 84 height 26
click at [396, 248] on button "Logout" at bounding box center [423, 244] width 84 height 26
click at [398, 248] on button "Logout" at bounding box center [423, 244] width 84 height 26
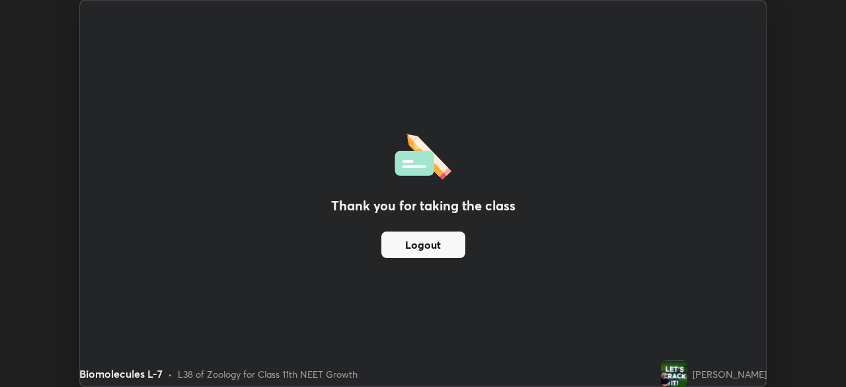
click at [54, 19] on div "Thank you for taking the class Logout Setting up your live class" at bounding box center [423, 193] width 846 height 387
